Goal: Information Seeking & Learning: Learn about a topic

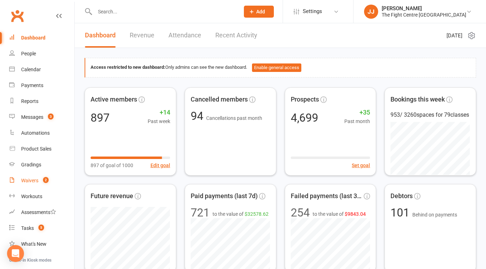
click at [31, 182] on div "Waivers" at bounding box center [29, 181] width 17 height 6
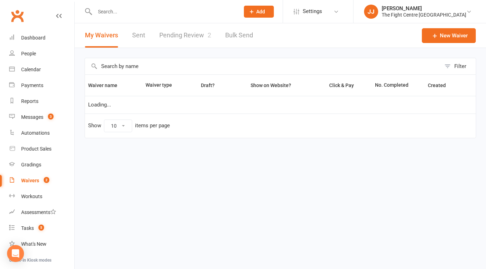
select select "50"
click at [193, 31] on link "Pending Review 2" at bounding box center [185, 35] width 52 height 24
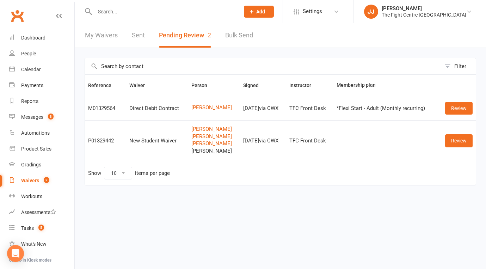
click at [14, 11] on link "Clubworx" at bounding box center [17, 16] width 18 height 18
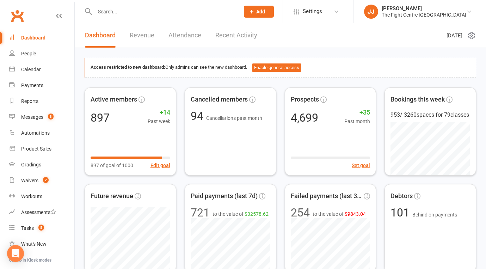
click at [182, 16] on input "text" at bounding box center [164, 12] width 142 height 10
type input "j"
click at [105, 12] on input "text" at bounding box center [164, 12] width 142 height 10
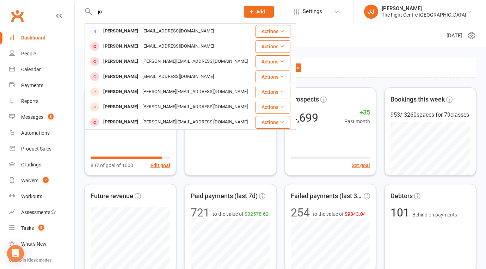
type input "j"
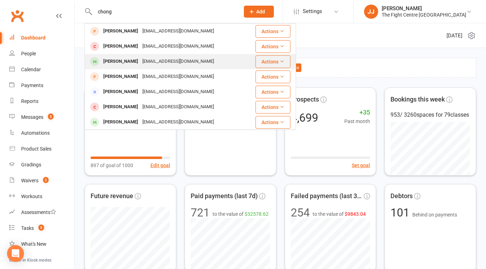
type input "chong"
click at [120, 64] on div "[PERSON_NAME]" at bounding box center [120, 61] width 39 height 10
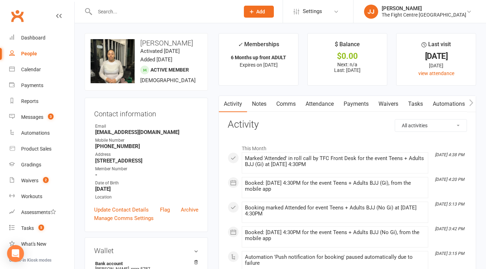
click at [260, 103] on link "Notes" at bounding box center [259, 104] width 24 height 16
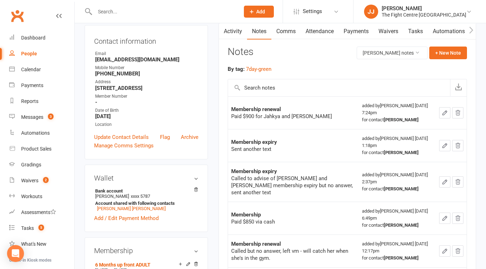
scroll to position [82, 0]
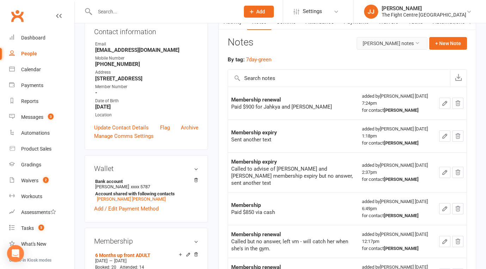
click at [420, 44] on button "Jerlene Chong's notes" at bounding box center [392, 43] width 71 height 13
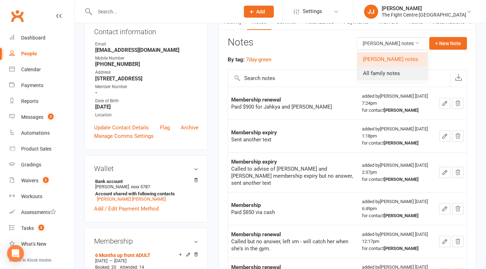
click at [402, 75] on link "All family notes" at bounding box center [392, 73] width 70 height 14
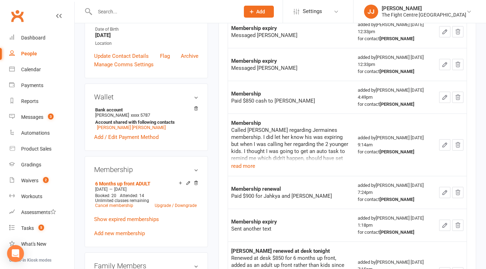
scroll to position [156, 0]
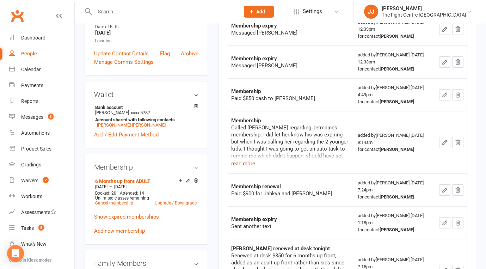
click at [248, 164] on button "read more" at bounding box center [243, 163] width 24 height 8
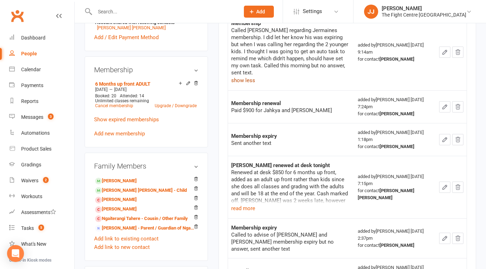
scroll to position [254, 0]
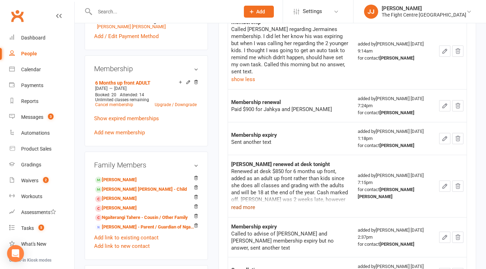
click at [243, 203] on button "read more" at bounding box center [243, 207] width 24 height 8
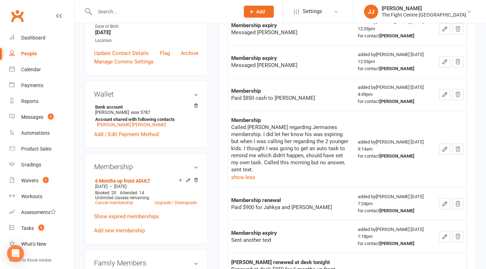
scroll to position [0, 0]
